Goal: Task Accomplishment & Management: Complete application form

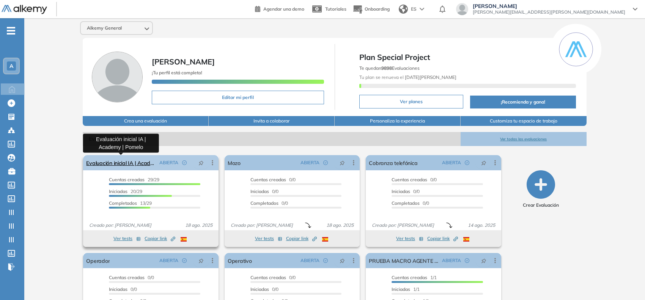
click at [133, 159] on link "Evaluación inicial IA | Academy | Pomelo" at bounding box center [121, 162] width 70 height 15
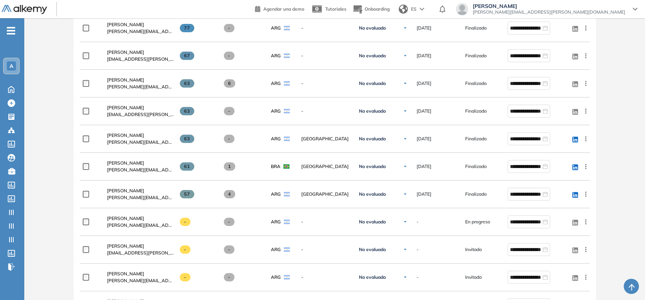
scroll to position [420, 0]
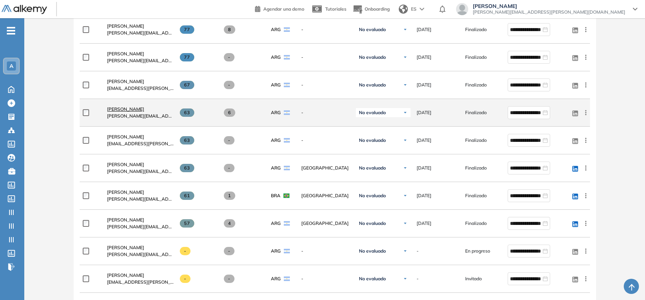
click at [131, 109] on span "[PERSON_NAME]" at bounding box center [125, 109] width 37 height 6
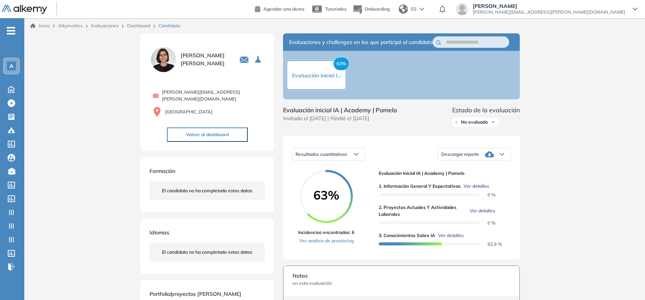
click at [473, 214] on span "Ver detalles" at bounding box center [482, 211] width 25 height 7
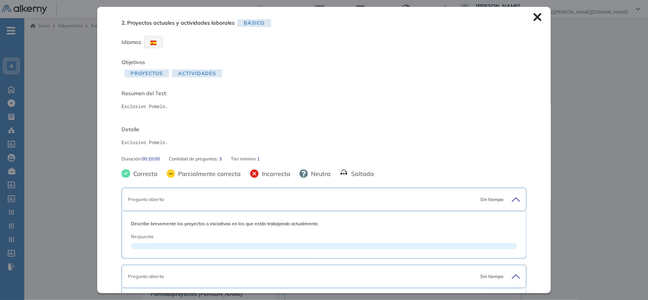
click at [533, 21] on icon at bounding box center [537, 17] width 8 height 8
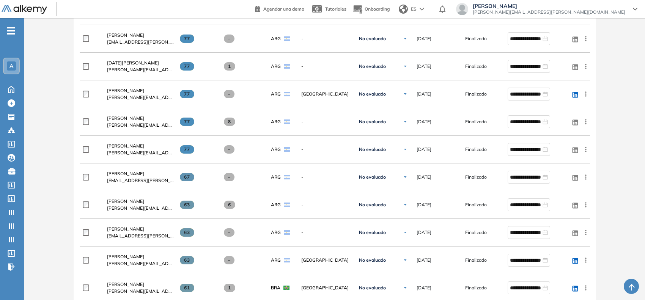
scroll to position [332, 0]
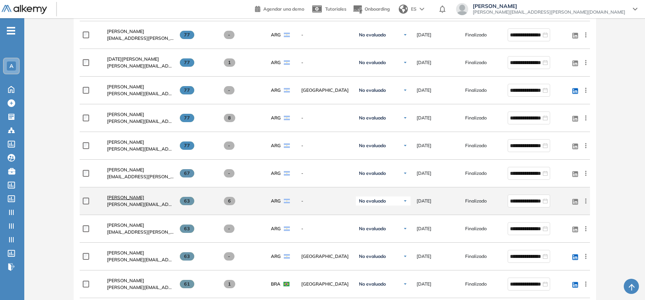
click at [134, 195] on span "[PERSON_NAME]" at bounding box center [125, 198] width 37 height 6
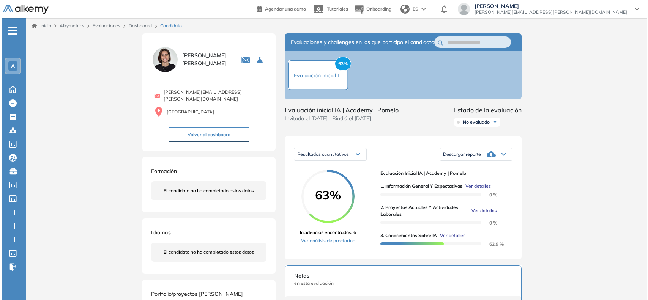
scroll to position [142, 0]
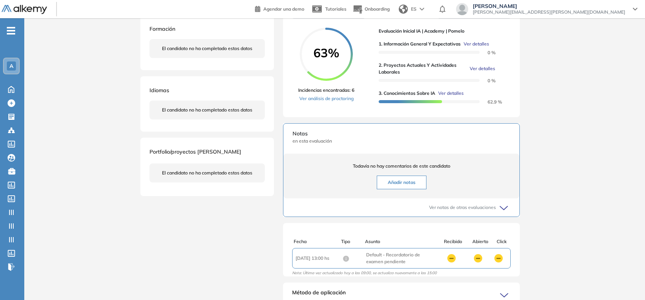
click at [482, 72] on span "Ver detalles" at bounding box center [482, 68] width 25 height 7
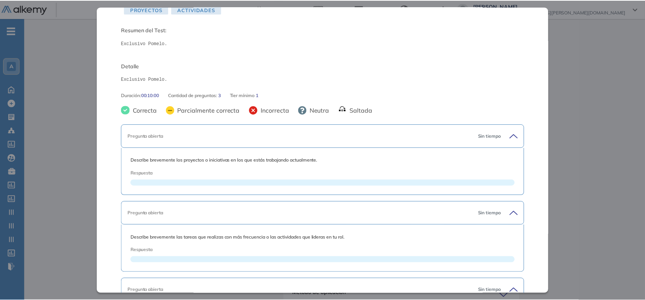
scroll to position [0, 0]
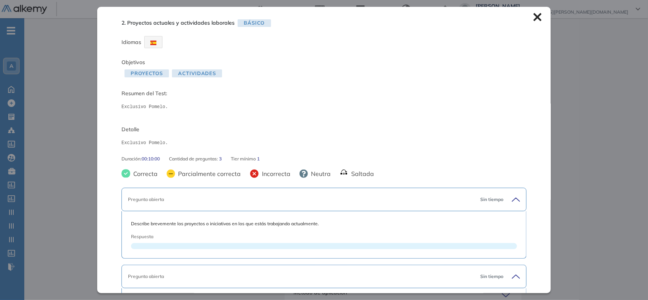
click at [533, 19] on icon at bounding box center [537, 17] width 8 height 8
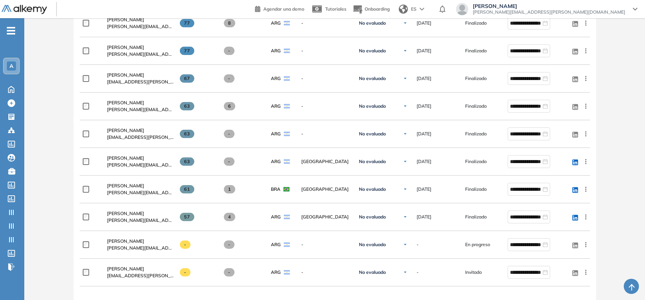
scroll to position [474, 0]
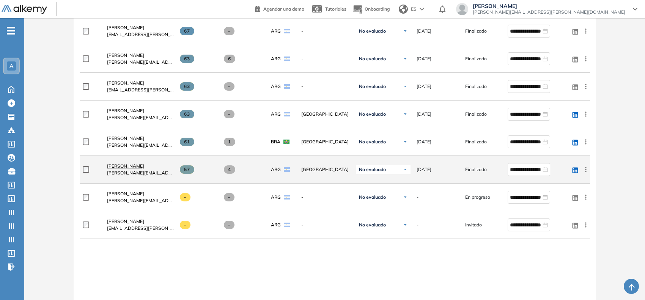
click at [137, 169] on span "[PERSON_NAME]" at bounding box center [125, 166] width 37 height 6
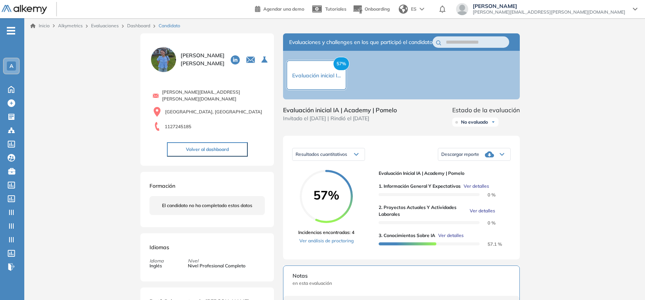
click at [492, 214] on span "Ver detalles" at bounding box center [482, 211] width 25 height 7
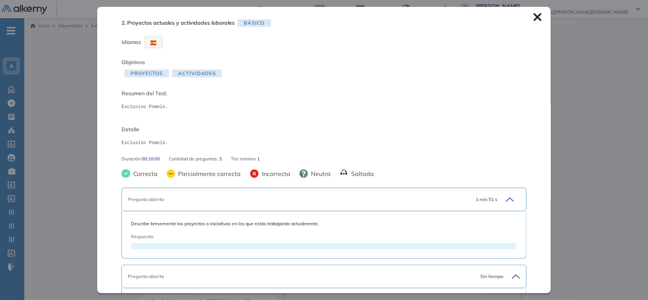
click at [533, 21] on icon at bounding box center [537, 17] width 8 height 8
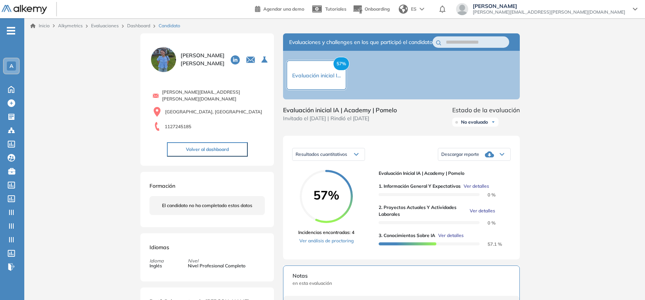
click at [483, 214] on span "Ver detalles" at bounding box center [482, 211] width 25 height 7
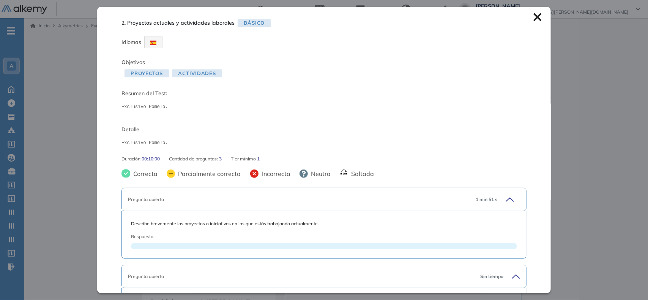
click at [532, 23] on div "2. Proyectos actuales y actividades laborales Básico Idiomas Objetivos Proyecto…" at bounding box center [323, 150] width 453 height 286
click at [533, 19] on icon at bounding box center [537, 17] width 8 height 8
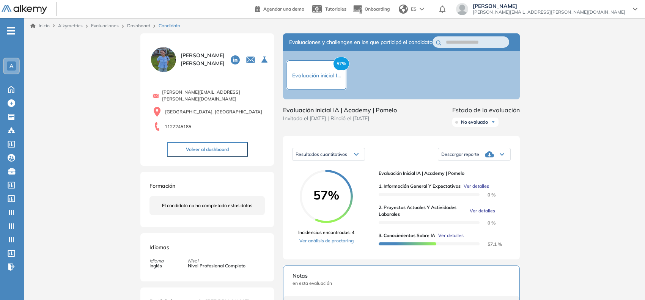
click at [145, 27] on link "Dashboard" at bounding box center [138, 26] width 23 height 6
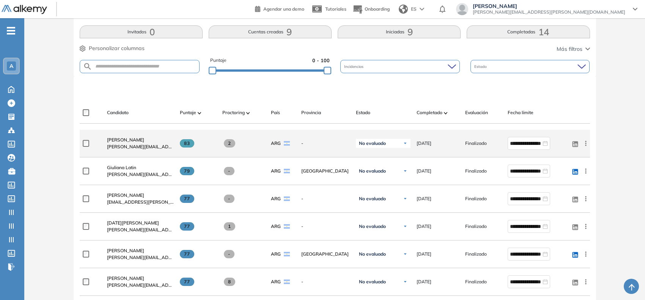
scroll to position [190, 0]
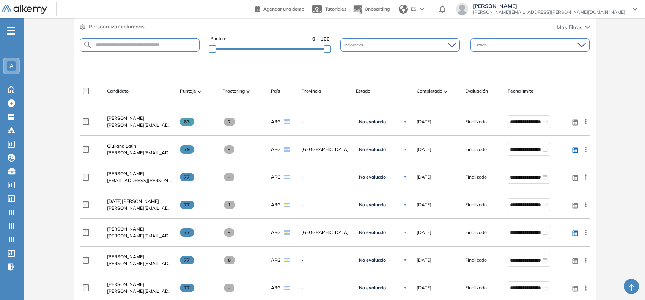
click at [11, 32] on span "-" at bounding box center [11, 30] width 8 height 6
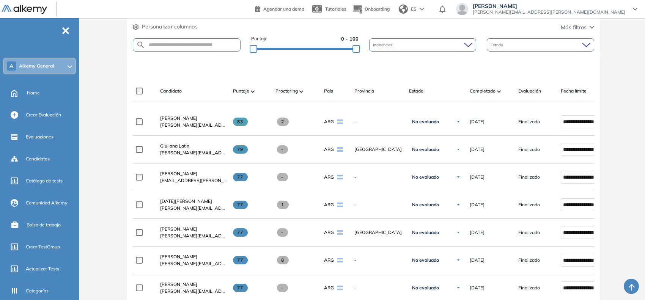
scroll to position [0, 0]
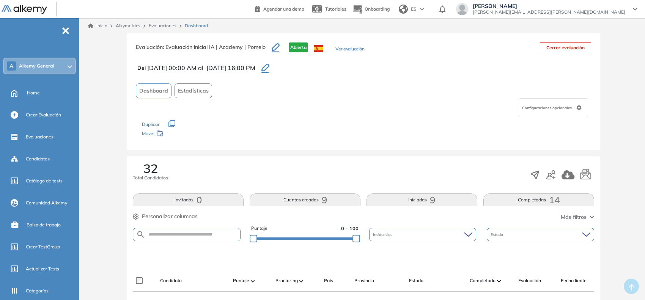
drag, startPoint x: 166, startPoint y: 44, endPoint x: 270, endPoint y: 69, distance: 106.8
click at [270, 69] on div "Evaluación : Evaluación inicial IA | Academy | Pomelo Abierta Ver evaluación Ce…" at bounding box center [364, 91] width 474 height 117
click at [255, 69] on span "[DATE] 16:00 PM" at bounding box center [230, 67] width 49 height 9
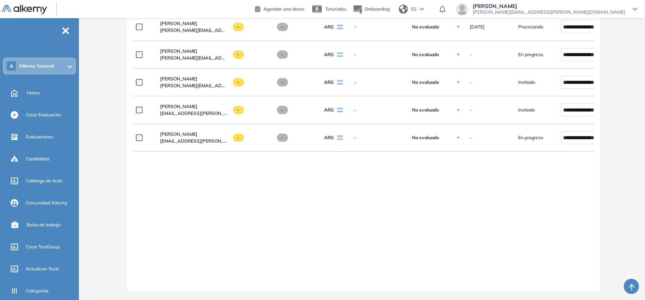
scroll to position [1040, 0]
click at [58, 65] on div "A Alkemy General" at bounding box center [39, 65] width 71 height 15
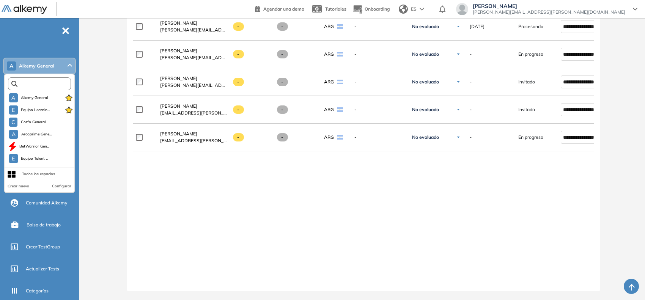
click at [46, 82] on input "text" at bounding box center [40, 84] width 47 height 6
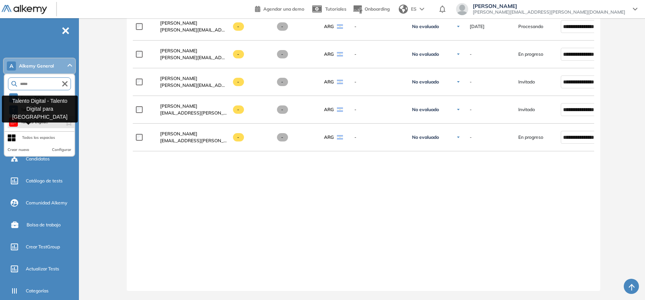
type input "*****"
click at [35, 123] on span "Talento Digita..." at bounding box center [34, 122] width 27 height 6
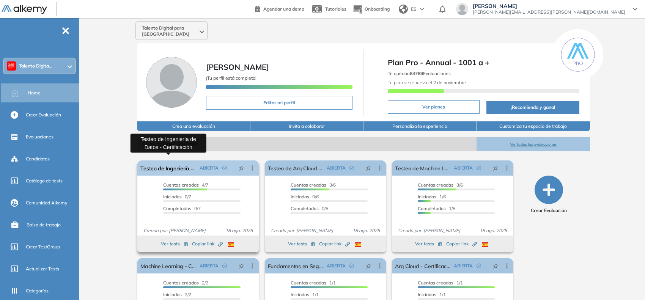
click at [154, 165] on link "Testeo de Ingeniería de Datos - Certificación" at bounding box center [168, 168] width 56 height 15
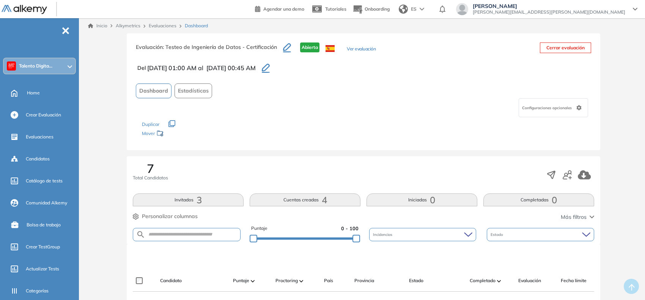
click at [350, 50] on button "Ver evaluación" at bounding box center [361, 50] width 29 height 8
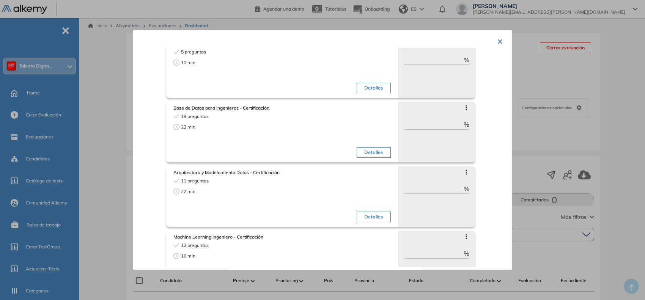
scroll to position [107, 0]
click at [111, 135] on div at bounding box center [322, 150] width 645 height 300
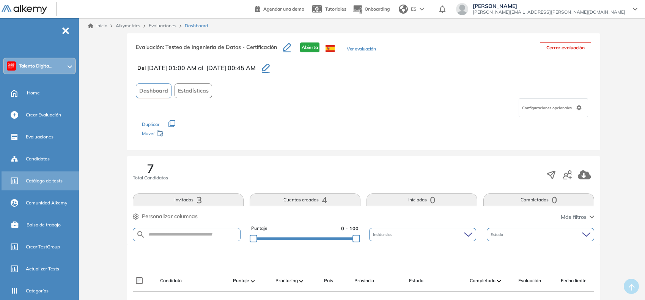
scroll to position [120, 0]
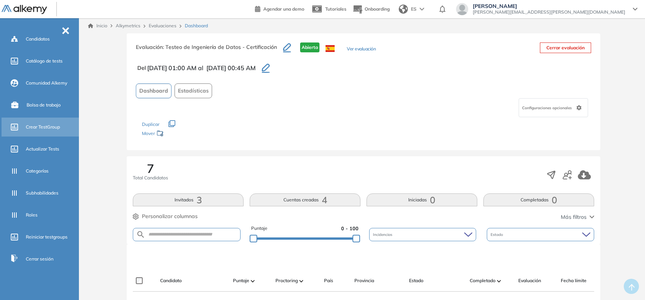
click at [29, 124] on span "Crear TestGroup" at bounding box center [43, 127] width 34 height 7
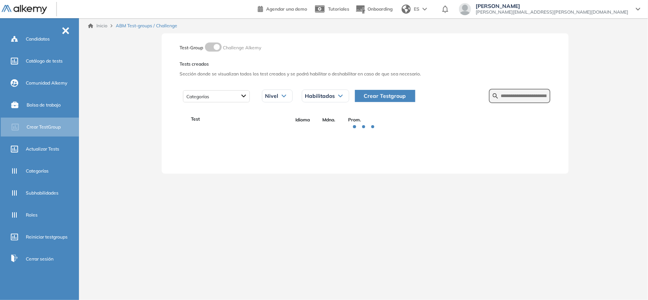
click at [515, 101] on form at bounding box center [519, 96] width 61 height 14
click at [517, 97] on input "text" at bounding box center [524, 96] width 46 height 7
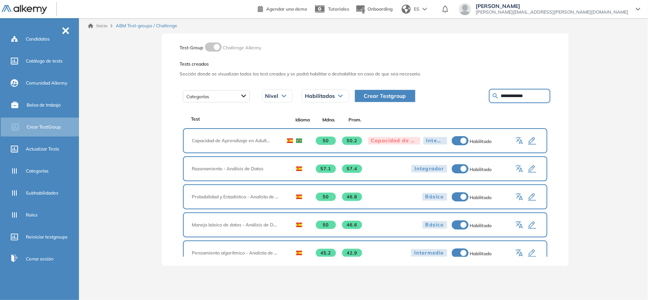
type input "**********"
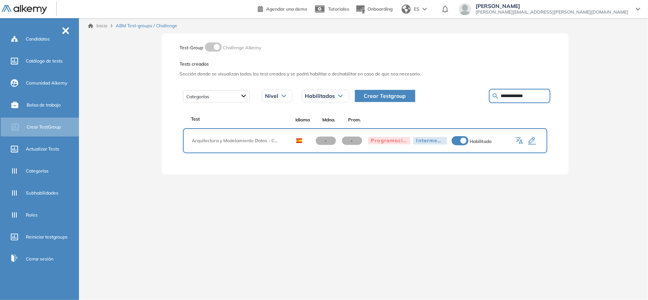
click at [533, 137] on icon "button" at bounding box center [531, 141] width 9 height 9
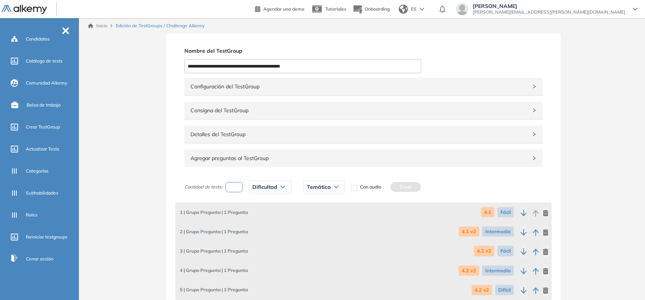
click at [510, 84] on span "Configuración del TestGroup" at bounding box center [358, 86] width 337 height 8
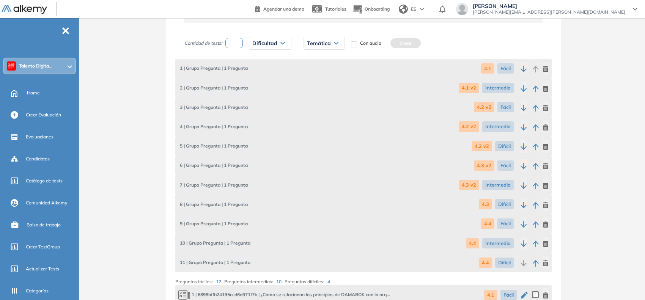
click at [61, 64] on div "Talento Digita..." at bounding box center [39, 65] width 71 height 15
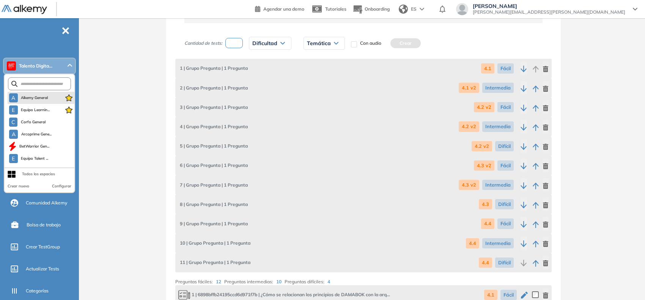
click at [32, 92] on li "A Alkemy General" at bounding box center [41, 98] width 67 height 12
click at [39, 95] on span "Alkemy General" at bounding box center [34, 98] width 27 height 6
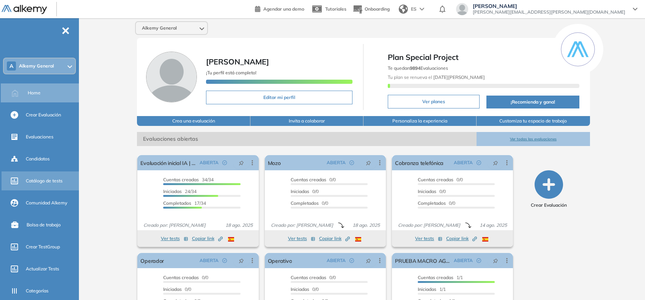
click at [46, 182] on span "Catálogo de tests" at bounding box center [44, 181] width 37 height 7
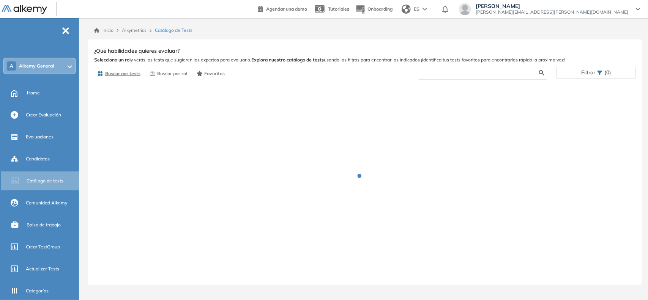
click at [454, 74] on input "text" at bounding box center [481, 72] width 115 height 7
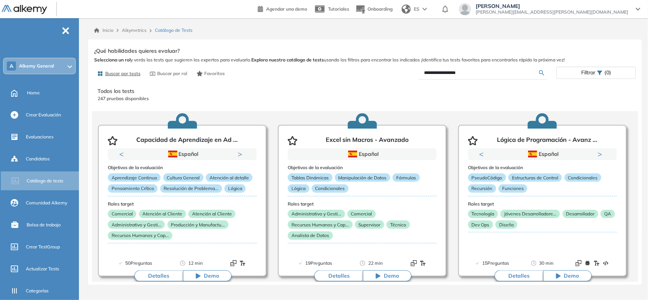
type input "**********"
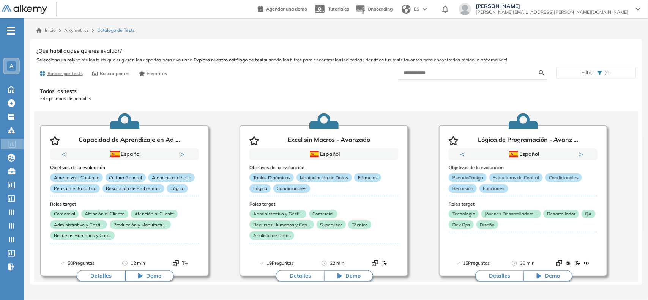
click at [16, 31] on ul "A Home Home Crear Evaluación Crear Evaluación Evaluaciones Evaluaciones Candida…" at bounding box center [12, 151] width 24 height 243
click at [13, 31] on icon "-" at bounding box center [11, 31] width 8 height 2
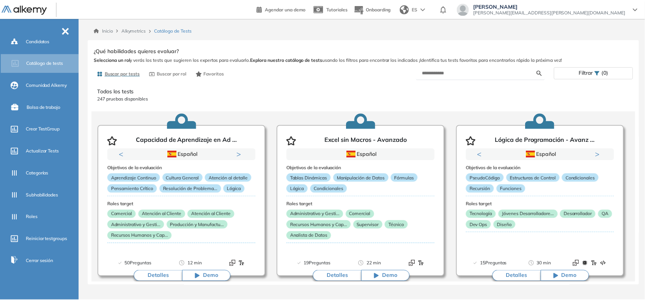
scroll to position [120, 0]
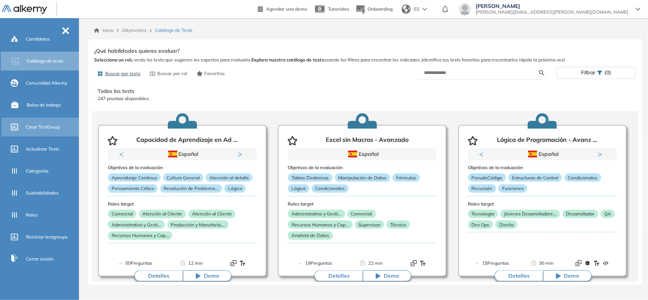
click at [41, 126] on span "Crear TestGroup" at bounding box center [43, 127] width 34 height 7
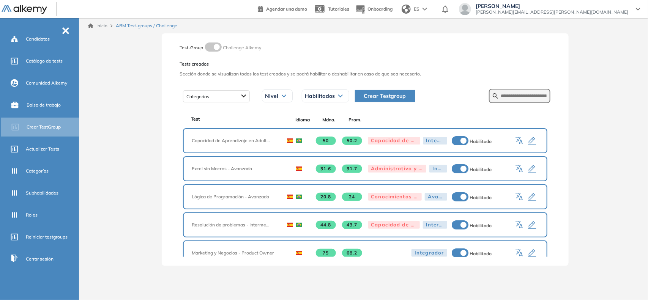
click at [372, 99] on span "Crear Testgroup" at bounding box center [385, 96] width 42 height 8
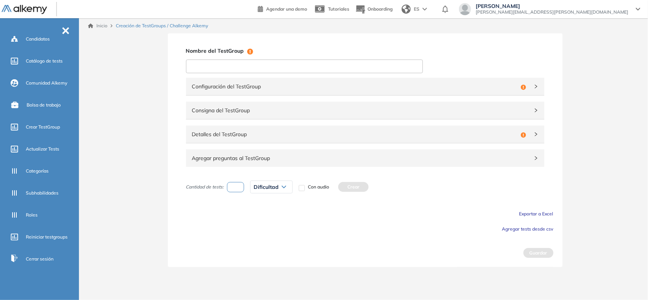
click at [272, 69] on input at bounding box center [304, 67] width 237 height 14
type input "**********"
click at [259, 88] on span "Configuración del TestGroup" at bounding box center [355, 86] width 326 height 8
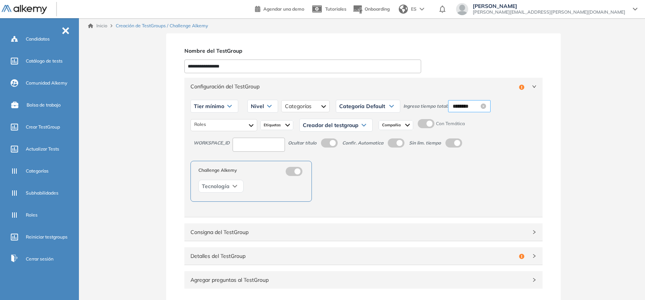
click at [464, 110] on input "********" at bounding box center [466, 106] width 27 height 8
click at [477, 181] on div "10" at bounding box center [479, 179] width 21 height 11
type input "********"
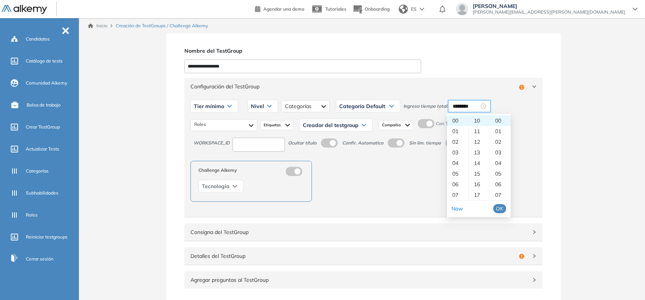
click at [496, 207] on span "OK" at bounding box center [500, 209] width 8 height 8
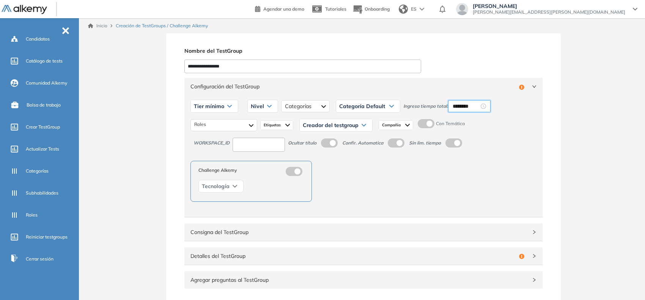
click at [428, 122] on label at bounding box center [426, 123] width 17 height 9
click at [202, 108] on span "Tier mínimo" at bounding box center [209, 106] width 30 height 6
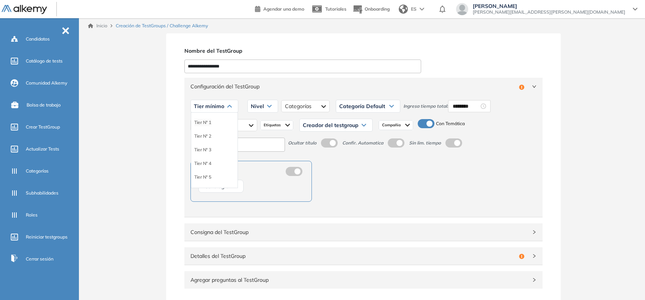
click at [202, 121] on li "Tier N° 1" at bounding box center [202, 123] width 17 height 8
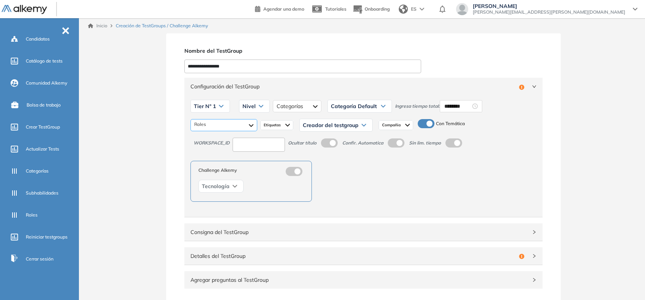
click at [209, 122] on div at bounding box center [223, 125] width 67 height 12
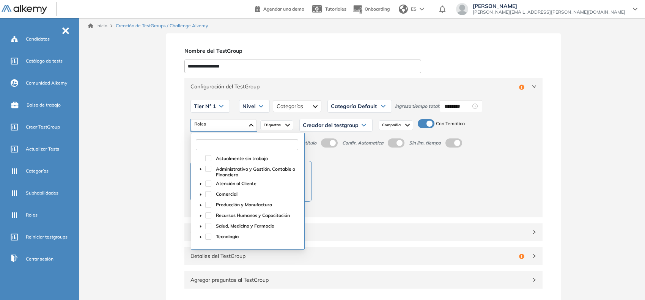
click at [213, 140] on input "text" at bounding box center [247, 144] width 102 height 11
click at [200, 233] on span at bounding box center [200, 236] width 9 height 9
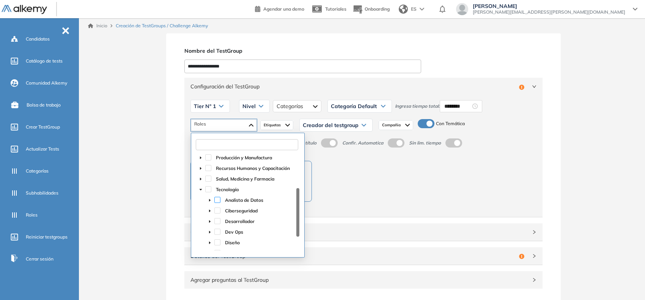
click at [219, 202] on span at bounding box center [217, 200] width 6 height 6
click at [153, 168] on div "**********" at bounding box center [363, 211] width 563 height 356
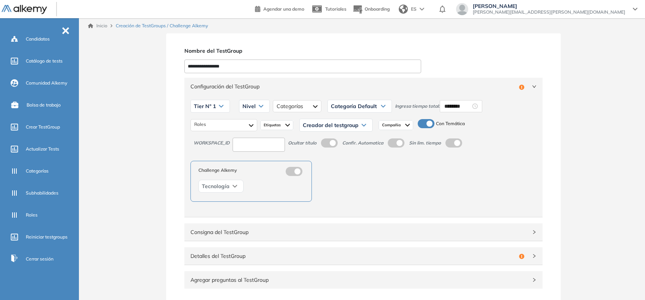
click at [268, 146] on input at bounding box center [259, 145] width 52 height 14
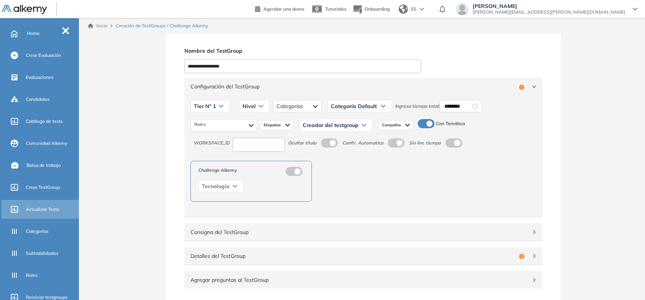
scroll to position [0, 0]
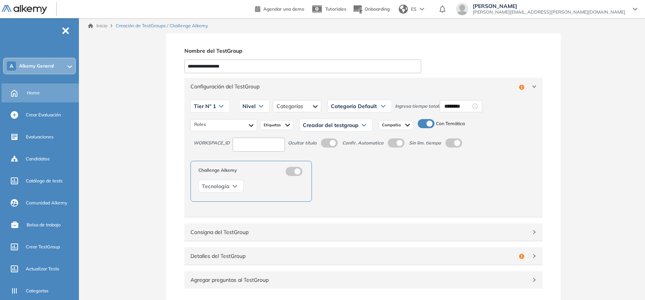
click at [42, 91] on div "Home" at bounding box center [52, 93] width 50 height 13
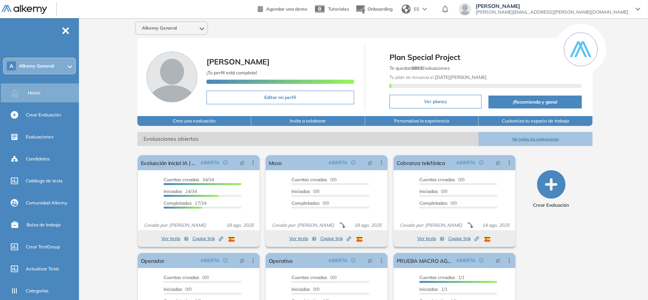
click at [59, 63] on div "A Alkemy General" at bounding box center [39, 65] width 71 height 15
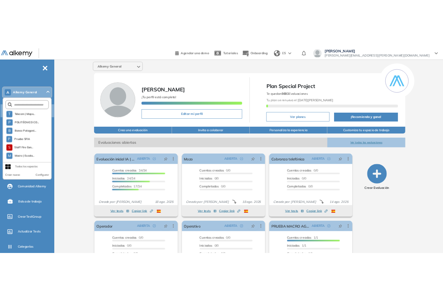
scroll to position [638, 0]
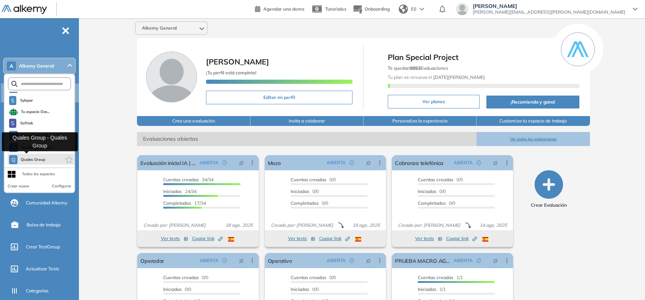
click at [37, 155] on button "Q Quales Group" at bounding box center [27, 159] width 36 height 9
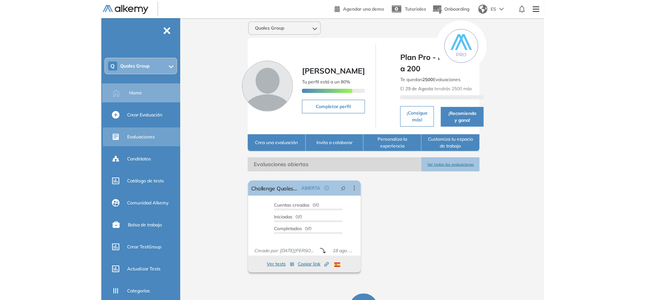
scroll to position [120, 0]
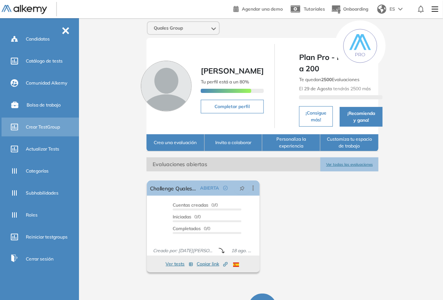
click at [39, 124] on span "Crear TestGroup" at bounding box center [43, 127] width 34 height 7
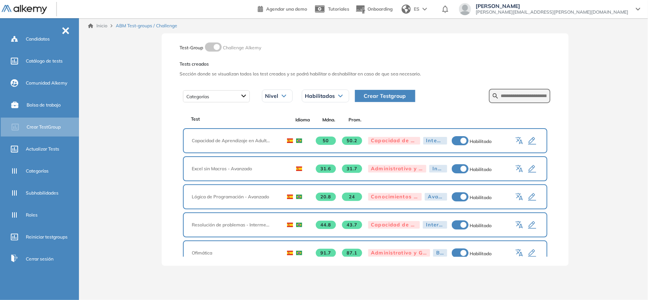
click at [380, 94] on span "Crear Testgroup" at bounding box center [385, 96] width 42 height 8
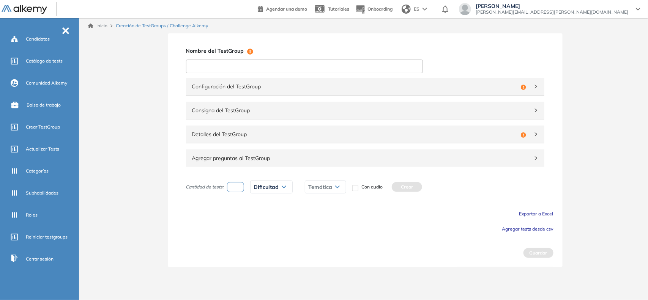
click at [317, 72] on input at bounding box center [304, 67] width 237 height 14
type input "**********"
click at [273, 90] on span "Configuración del TestGroup" at bounding box center [355, 86] width 326 height 8
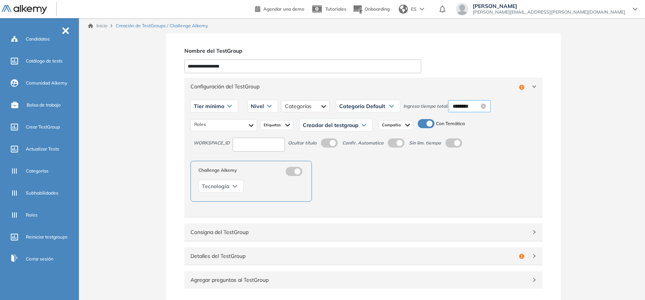
click at [466, 105] on input "********" at bounding box center [466, 106] width 27 height 8
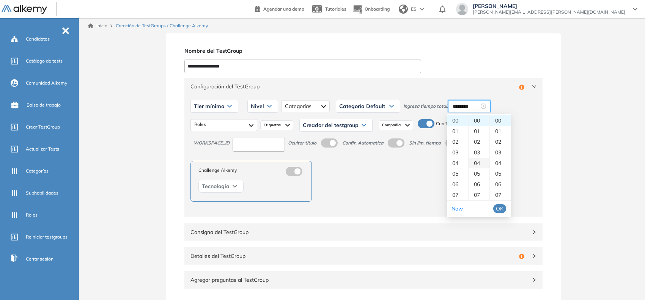
scroll to position [47, 0]
click at [479, 176] on div "10" at bounding box center [479, 179] width 21 height 11
type input "********"
click at [497, 209] on span "OK" at bounding box center [500, 209] width 8 height 8
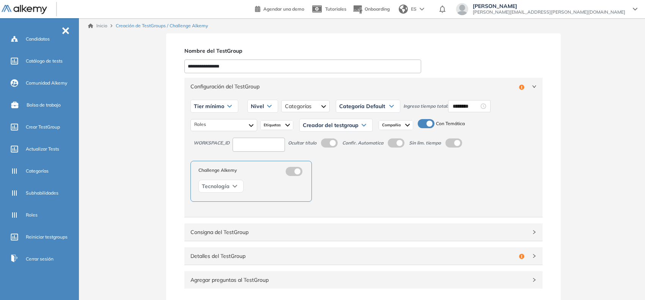
click at [211, 107] on span "Tier mínimo" at bounding box center [209, 106] width 30 height 6
click at [209, 120] on li "Tier N° 1" at bounding box center [202, 123] width 17 height 8
click at [247, 146] on input at bounding box center [259, 145] width 52 height 14
click at [235, 124] on div at bounding box center [223, 125] width 67 height 12
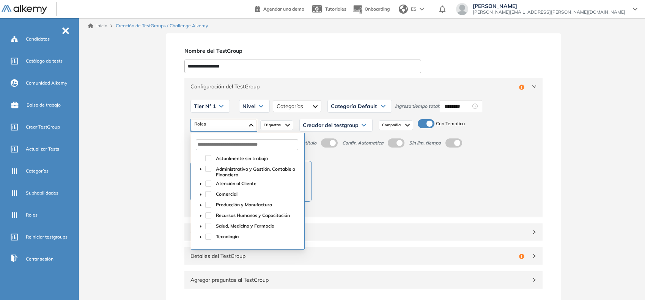
click at [201, 236] on icon "caret-down" at bounding box center [201, 237] width 4 height 4
click at [218, 247] on span at bounding box center [217, 247] width 6 height 6
type input "***"
click at [263, 105] on div "Nivel" at bounding box center [254, 106] width 30 height 12
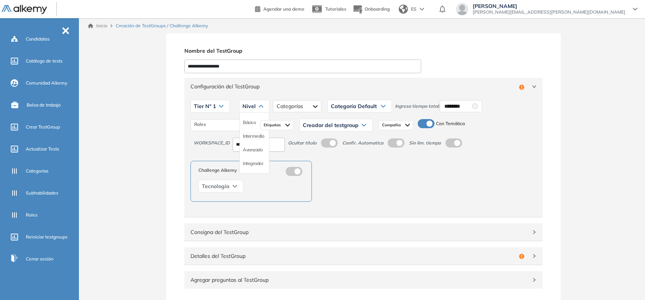
click at [251, 133] on li "Intermedio" at bounding box center [253, 136] width 21 height 8
click at [270, 123] on span "Etiquetas" at bounding box center [273, 125] width 19 height 6
click at [310, 104] on div at bounding box center [311, 106] width 48 height 12
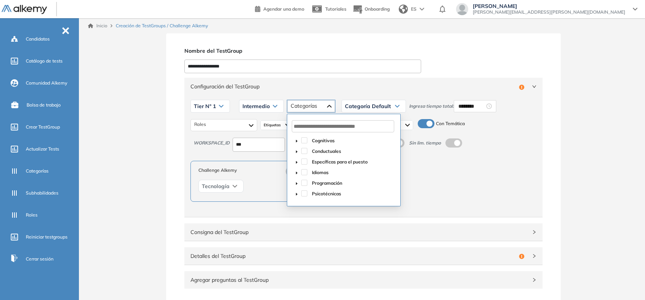
click at [297, 183] on icon "caret-down" at bounding box center [297, 184] width 4 height 4
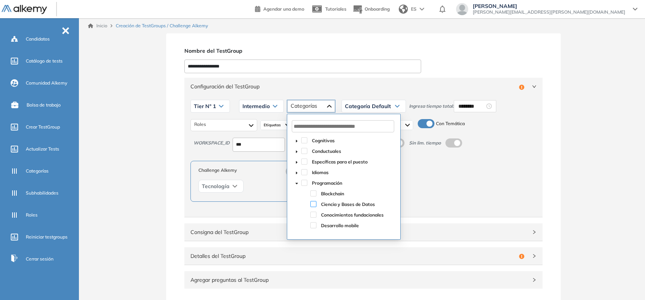
click at [312, 203] on span at bounding box center [313, 204] width 6 height 6
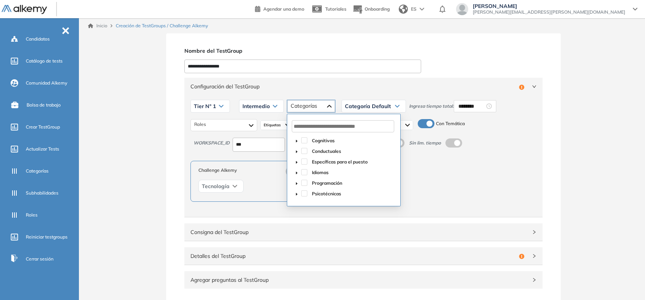
click at [391, 87] on span "Configuración del TestGroup" at bounding box center [353, 86] width 326 height 8
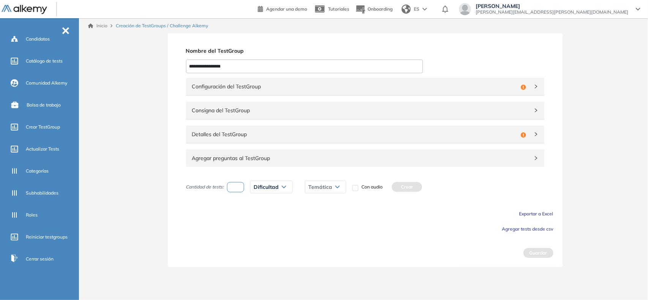
click at [391, 87] on span "Configuración del TestGroup" at bounding box center [355, 86] width 326 height 8
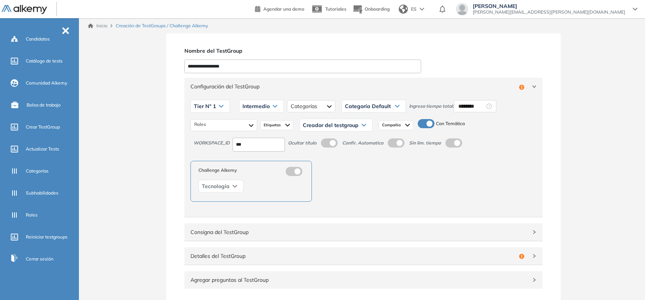
click at [389, 124] on span "Compañia" at bounding box center [392, 125] width 20 height 6
click at [356, 126] on span "Creador del testgroup" at bounding box center [331, 125] width 56 height 6
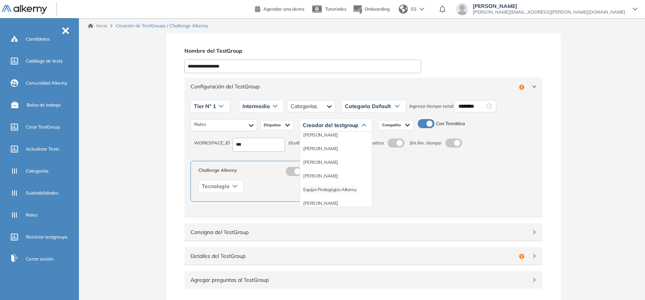
click at [335, 187] on li "Equipo Pedagógico Alkemy" at bounding box center [329, 190] width 53 height 8
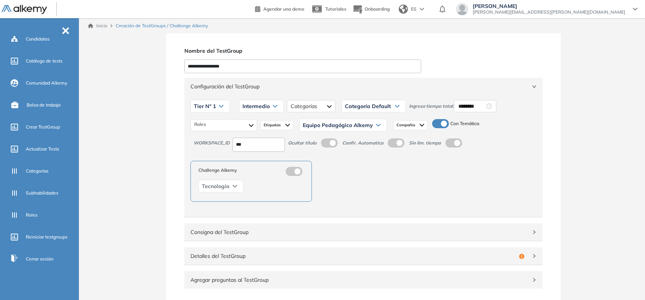
click at [429, 88] on span "Configuración del TestGroup" at bounding box center [358, 86] width 337 height 8
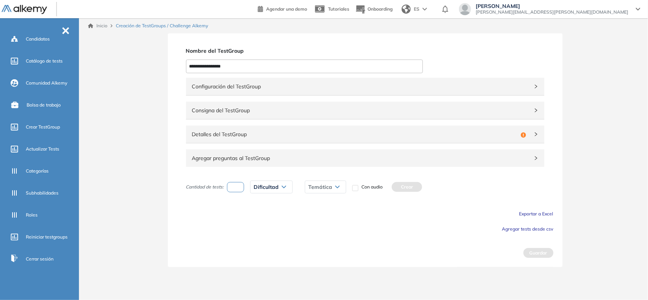
click at [285, 135] on span "Detalles del TestGroup" at bounding box center [355, 134] width 326 height 8
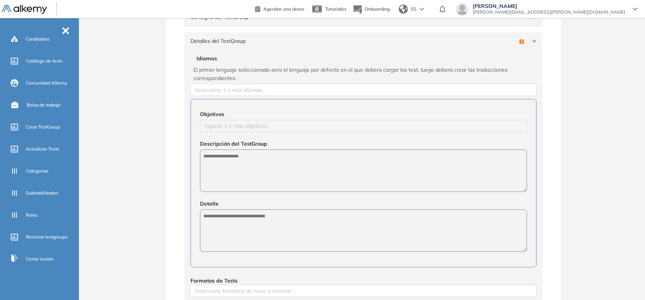
scroll to position [95, 0]
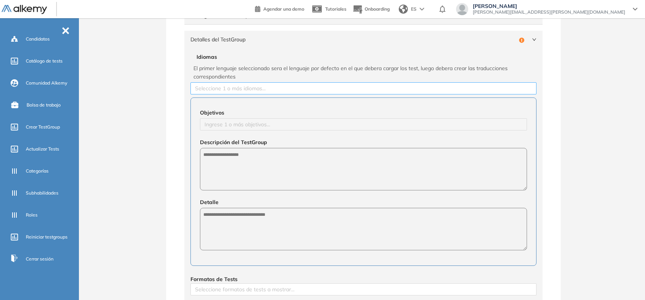
click at [240, 84] on div at bounding box center [363, 88] width 342 height 9
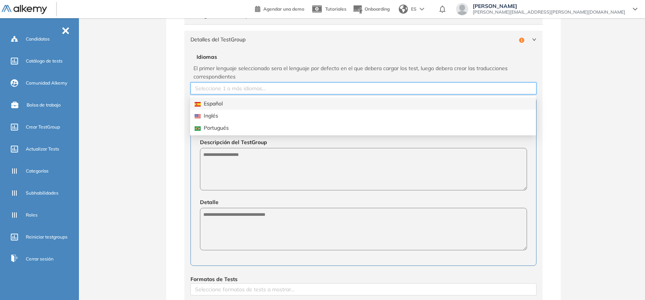
click at [217, 103] on div "Español" at bounding box center [363, 103] width 337 height 8
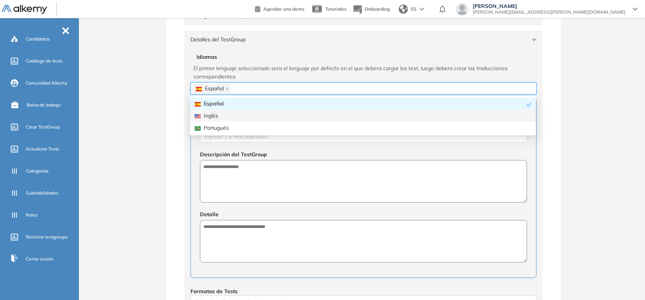
click at [167, 117] on div "**********" at bounding box center [363, 213] width 395 height 549
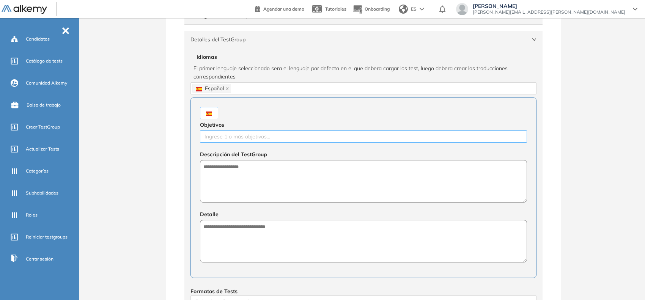
click at [219, 133] on div at bounding box center [363, 136] width 323 height 9
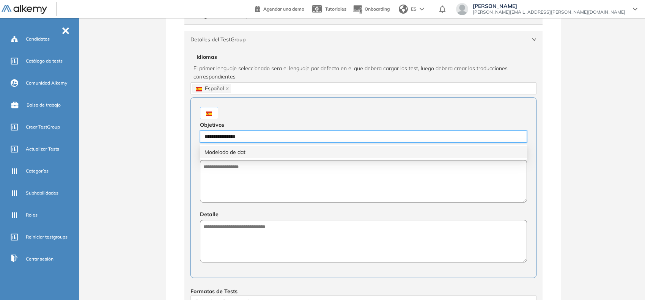
type input "**********"
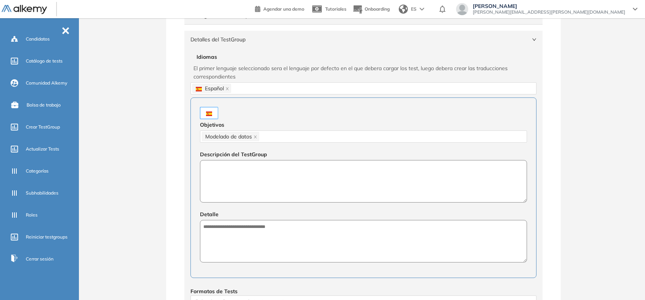
click at [307, 198] on textarea at bounding box center [363, 181] width 327 height 42
paste textarea "**********"
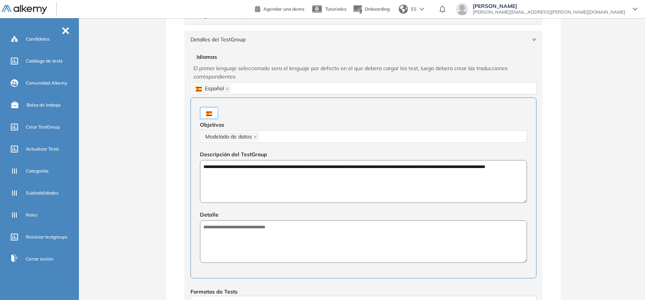
type textarea "**********"
click at [302, 259] on textarea at bounding box center [363, 241] width 327 height 42
paste textarea "**********"
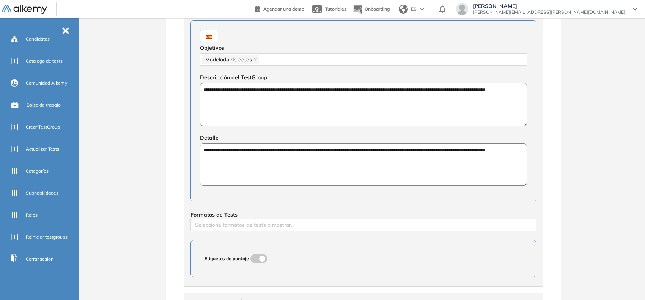
scroll to position [173, 0]
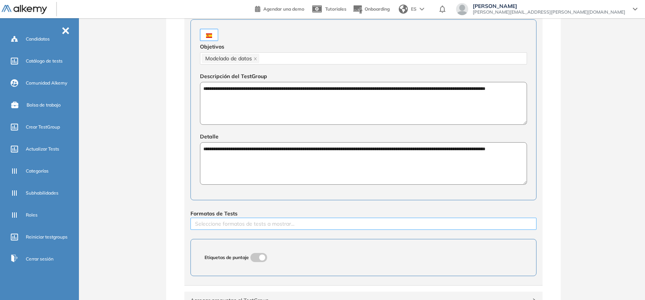
click at [296, 220] on div at bounding box center [363, 223] width 342 height 9
type textarea "**********"
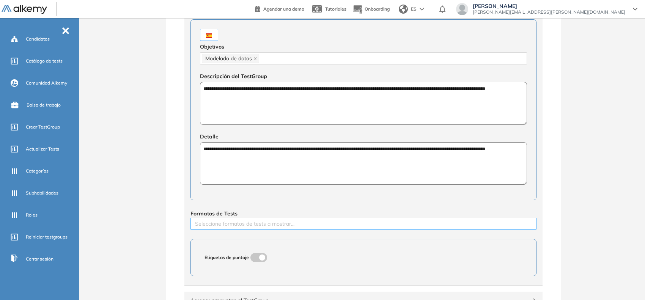
click at [259, 224] on div at bounding box center [363, 223] width 342 height 9
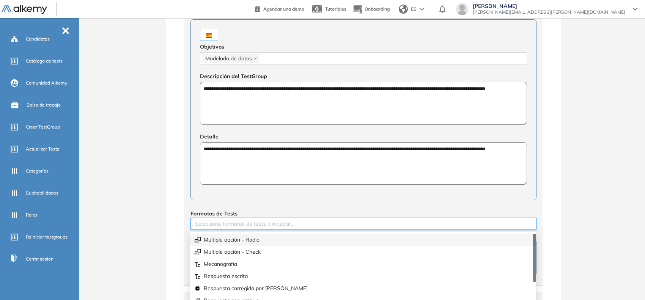
click at [233, 238] on div "Multiple opción - Radio" at bounding box center [363, 240] width 337 height 8
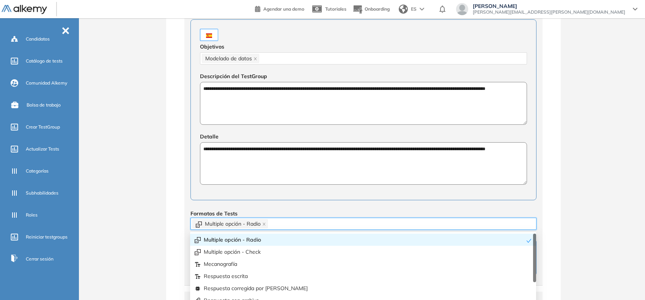
click at [270, 205] on div "**********" at bounding box center [363, 127] width 358 height 315
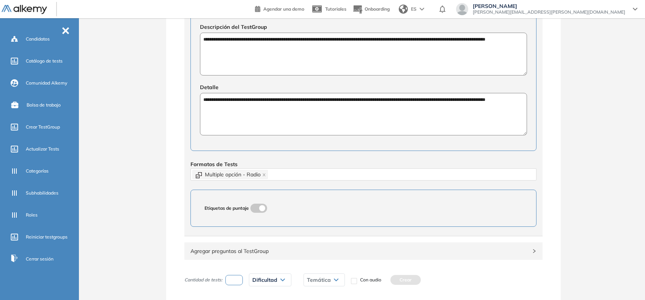
scroll to position [283, 0]
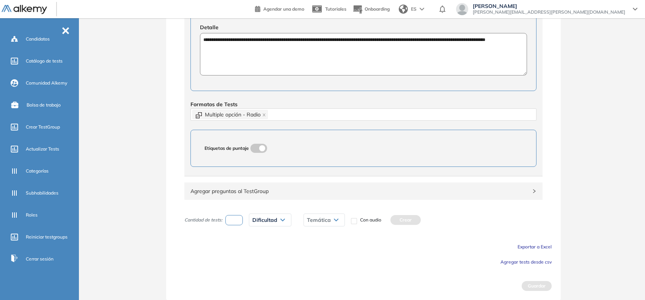
click at [500, 258] on button "Agregar tests desde csv" at bounding box center [525, 261] width 51 height 9
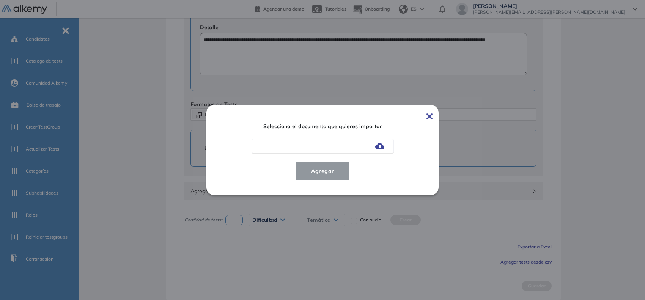
click at [381, 147] on img at bounding box center [379, 146] width 9 height 6
click at [0, 0] on input "file" at bounding box center [0, 0] width 0 height 0
click at [306, 168] on button "Agregar" at bounding box center [323, 171] width 54 height 18
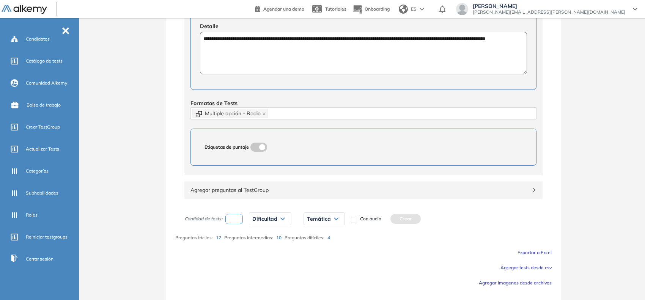
scroll to position [305, 0]
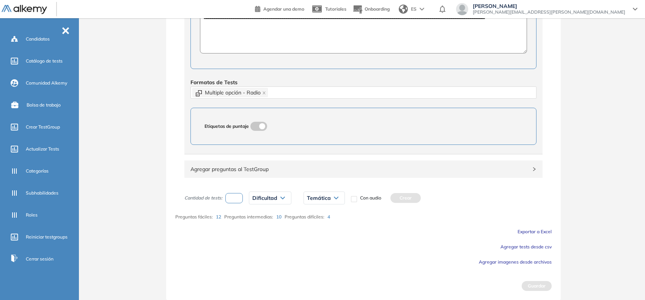
click at [226, 200] on input "number" at bounding box center [233, 198] width 17 height 10
type input "*"
click at [267, 196] on span "Dificultad" at bounding box center [264, 198] width 25 height 6
click at [258, 227] on li "Fácil" at bounding box center [257, 228] width 9 height 8
click at [314, 200] on span "Temática" at bounding box center [306, 198] width 24 height 6
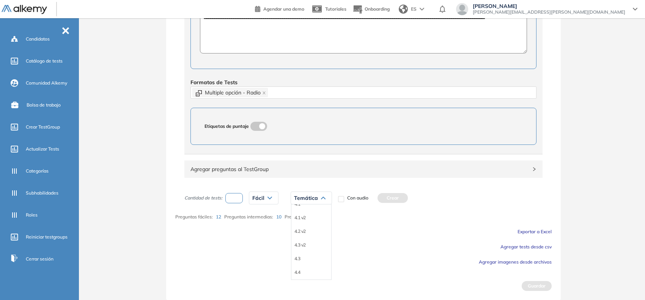
scroll to position [13, 0]
click at [299, 269] on li "4.4" at bounding box center [297, 270] width 6 height 8
click at [384, 200] on button "Crear" at bounding box center [376, 198] width 30 height 10
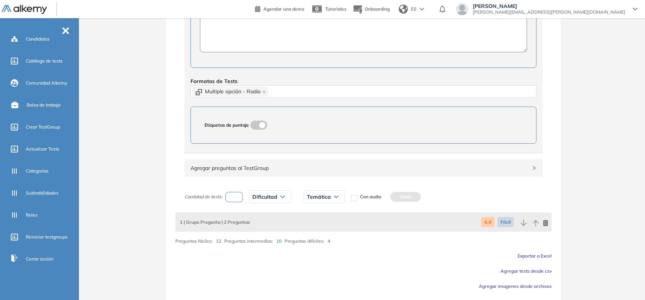
click at [236, 198] on input "number" at bounding box center [233, 197] width 17 height 10
type input "*"
click at [264, 198] on span "Dificultad" at bounding box center [264, 197] width 25 height 6
click at [264, 246] on div "Intermedia" at bounding box center [287, 241] width 75 height 14
click at [268, 243] on li "Intermedia" at bounding box center [263, 241] width 21 height 8
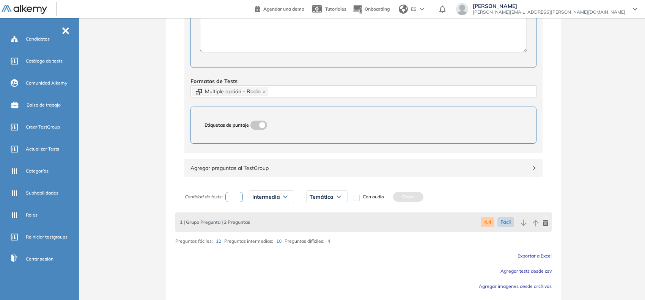
click at [325, 198] on span "Temática" at bounding box center [322, 197] width 24 height 6
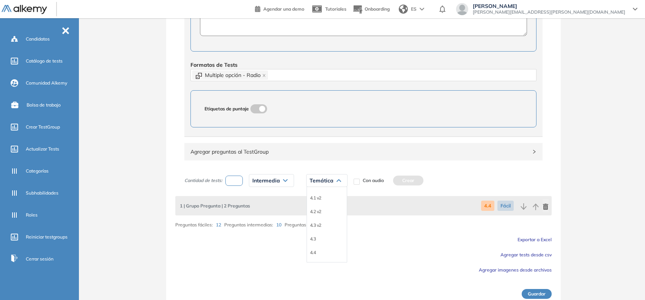
scroll to position [331, 0]
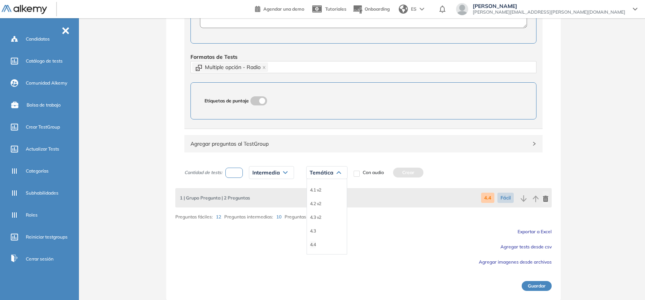
click at [316, 243] on li "4.4" at bounding box center [313, 245] width 6 height 8
click at [404, 172] on button "Crear" at bounding box center [391, 173] width 30 height 10
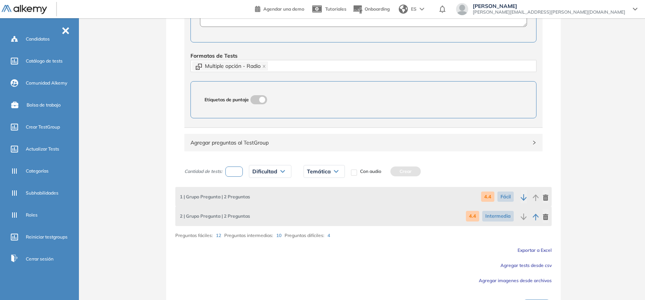
click at [237, 175] on input "number" at bounding box center [233, 172] width 17 height 10
type input "*"
click at [264, 169] on span "Dificultad" at bounding box center [264, 171] width 25 height 6
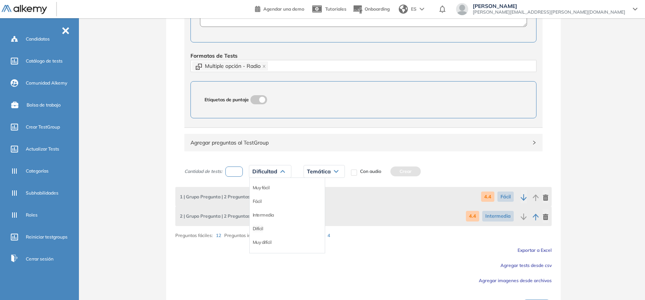
click at [258, 231] on li "Difícil" at bounding box center [258, 229] width 11 height 8
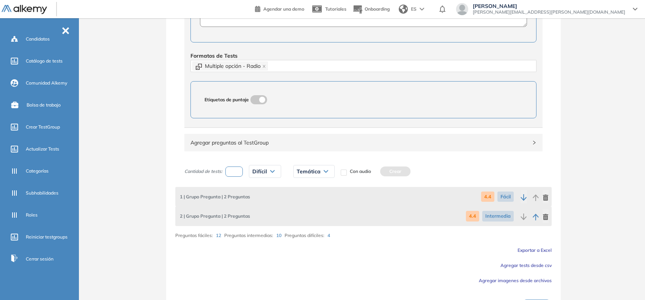
click at [317, 173] on span "Temática" at bounding box center [309, 171] width 24 height 6
click at [300, 244] on li "4.4" at bounding box center [300, 244] width 6 height 8
click at [382, 173] on button "Crear" at bounding box center [379, 172] width 30 height 10
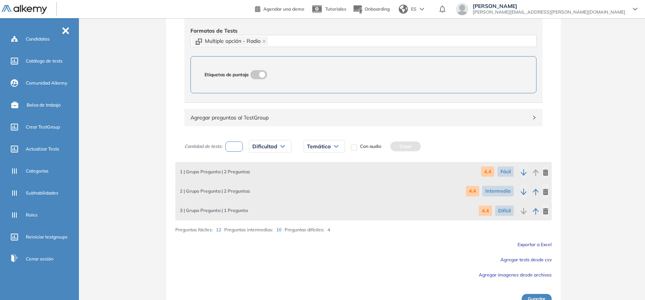
scroll to position [369, 0]
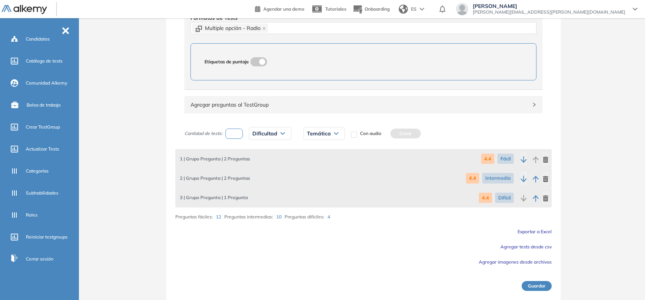
click at [541, 281] on button "Guardar" at bounding box center [537, 286] width 30 height 10
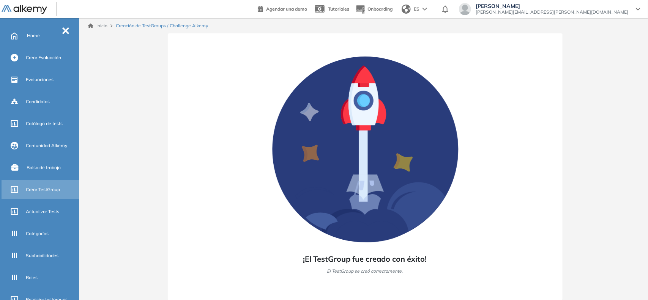
scroll to position [0, 0]
